Goal: Navigation & Orientation: Go to known website

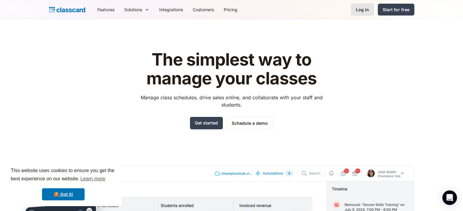
click at [365, 11] on div "Log in" at bounding box center [362, 9] width 13 height 6
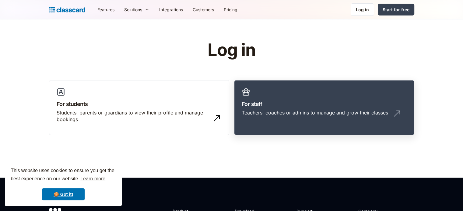
click at [303, 106] on h3 "For staff" at bounding box center [323, 104] width 165 height 8
